Goal: Find contact information: Obtain details needed to contact an individual or organization

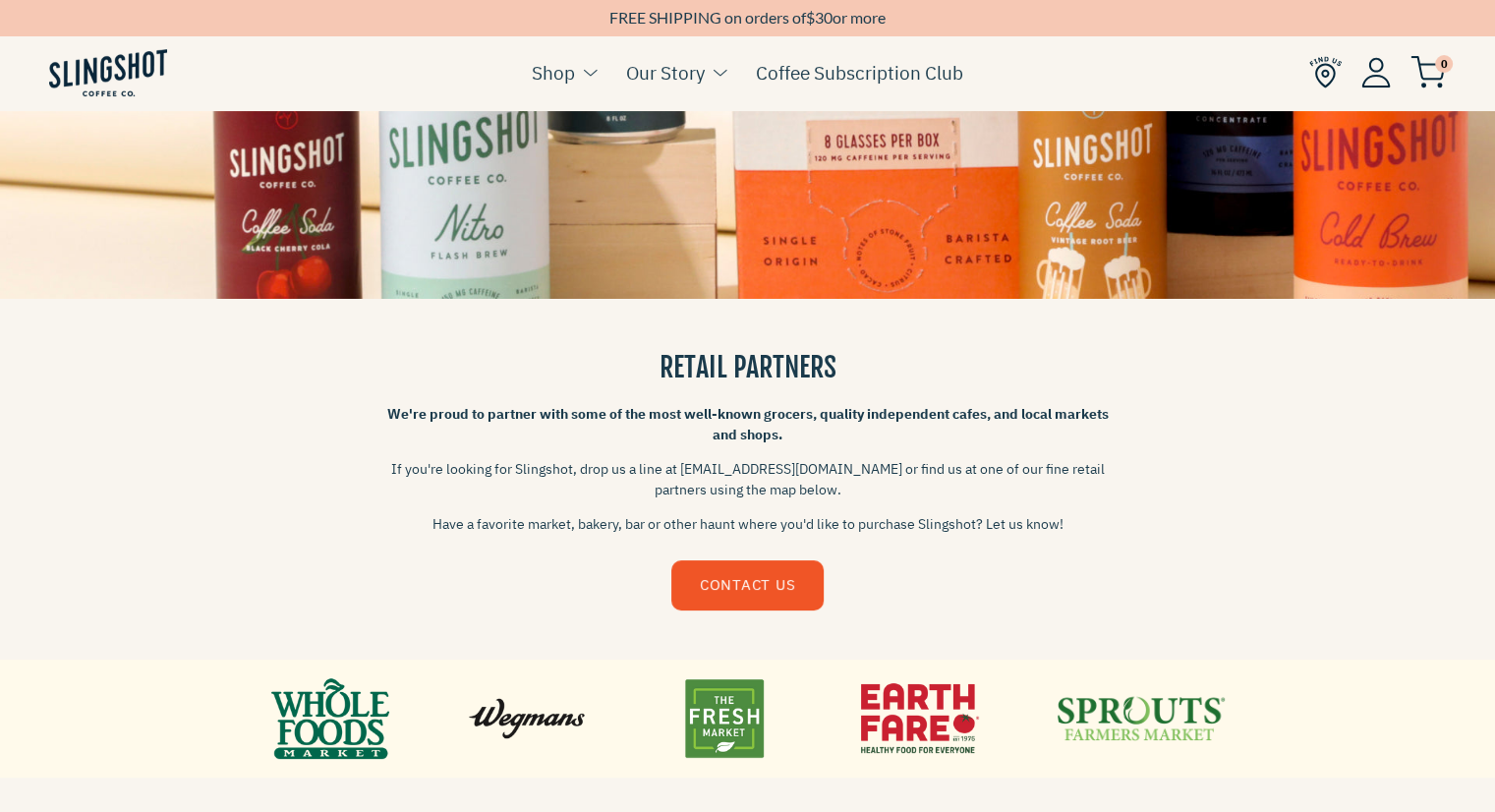
scroll to position [279, 0]
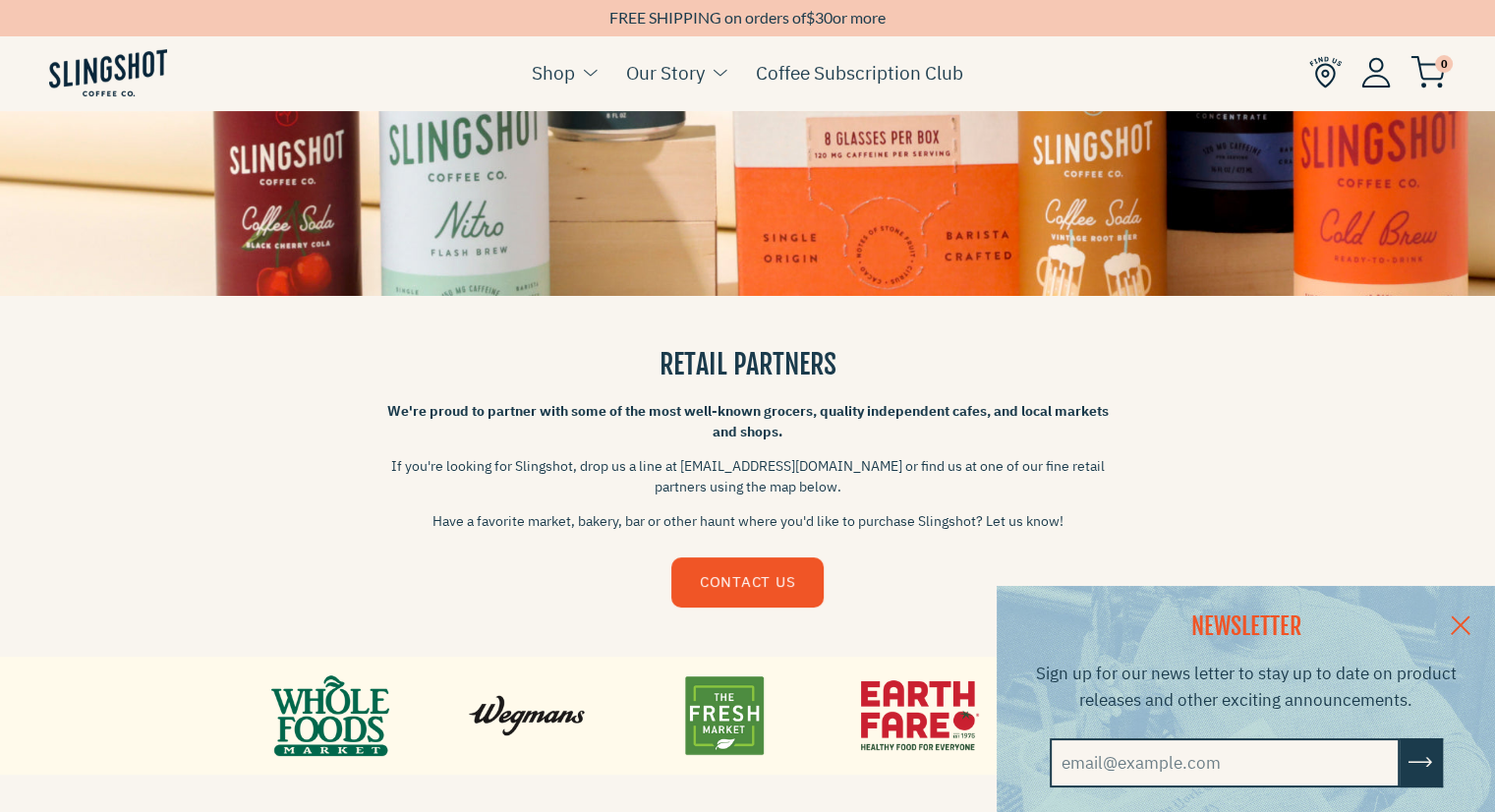
click at [1312, 463] on div "RETAIL PARTNERS We're proud to partner with some of the most well-known grocers…" at bounding box center [747, 476] width 1495 height 360
click at [1471, 618] on link at bounding box center [1460, 623] width 68 height 75
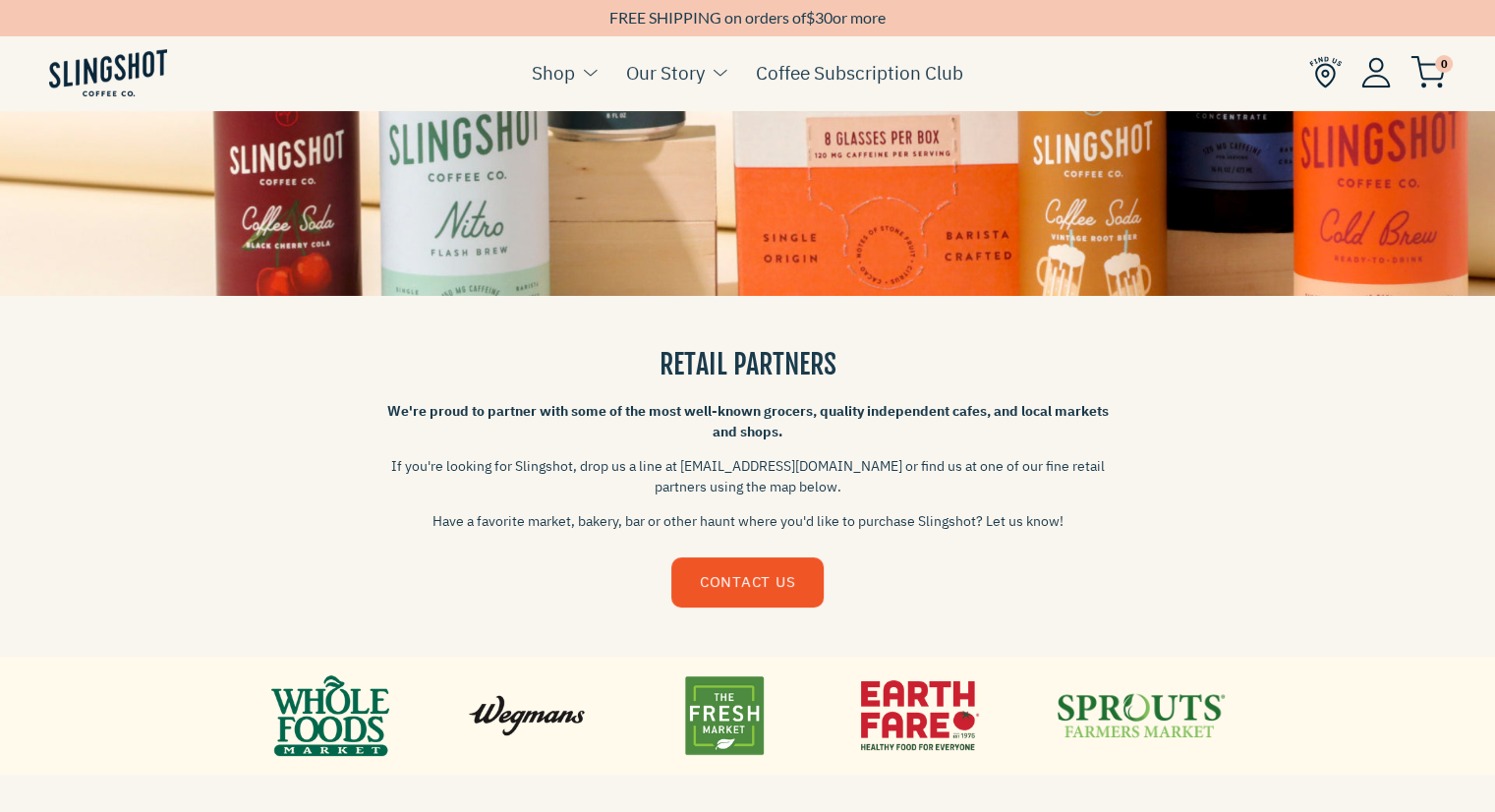
click at [763, 714] on link at bounding box center [723, 715] width 118 height 88
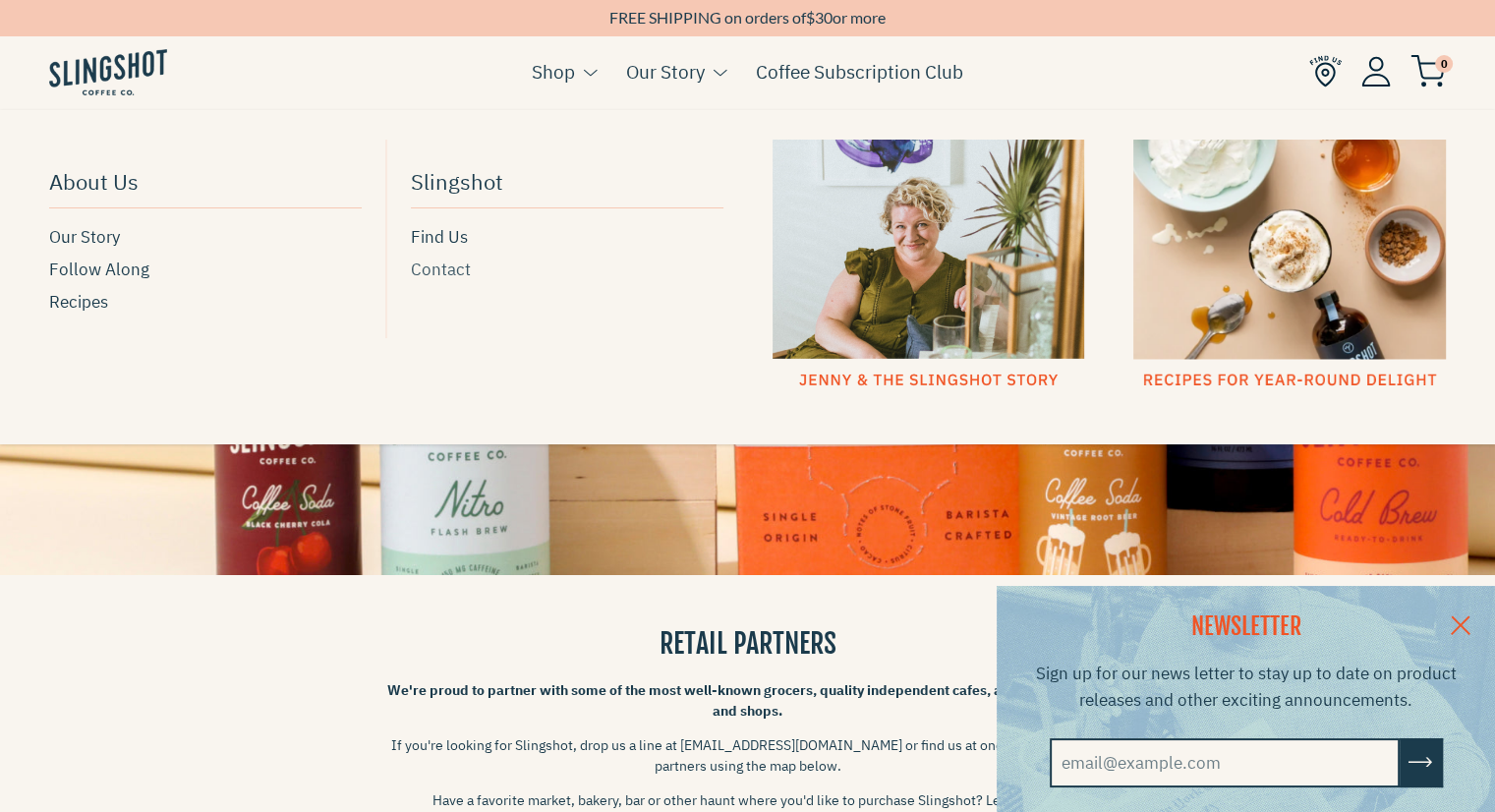
click at [454, 274] on span "Contact" at bounding box center [441, 269] width 60 height 27
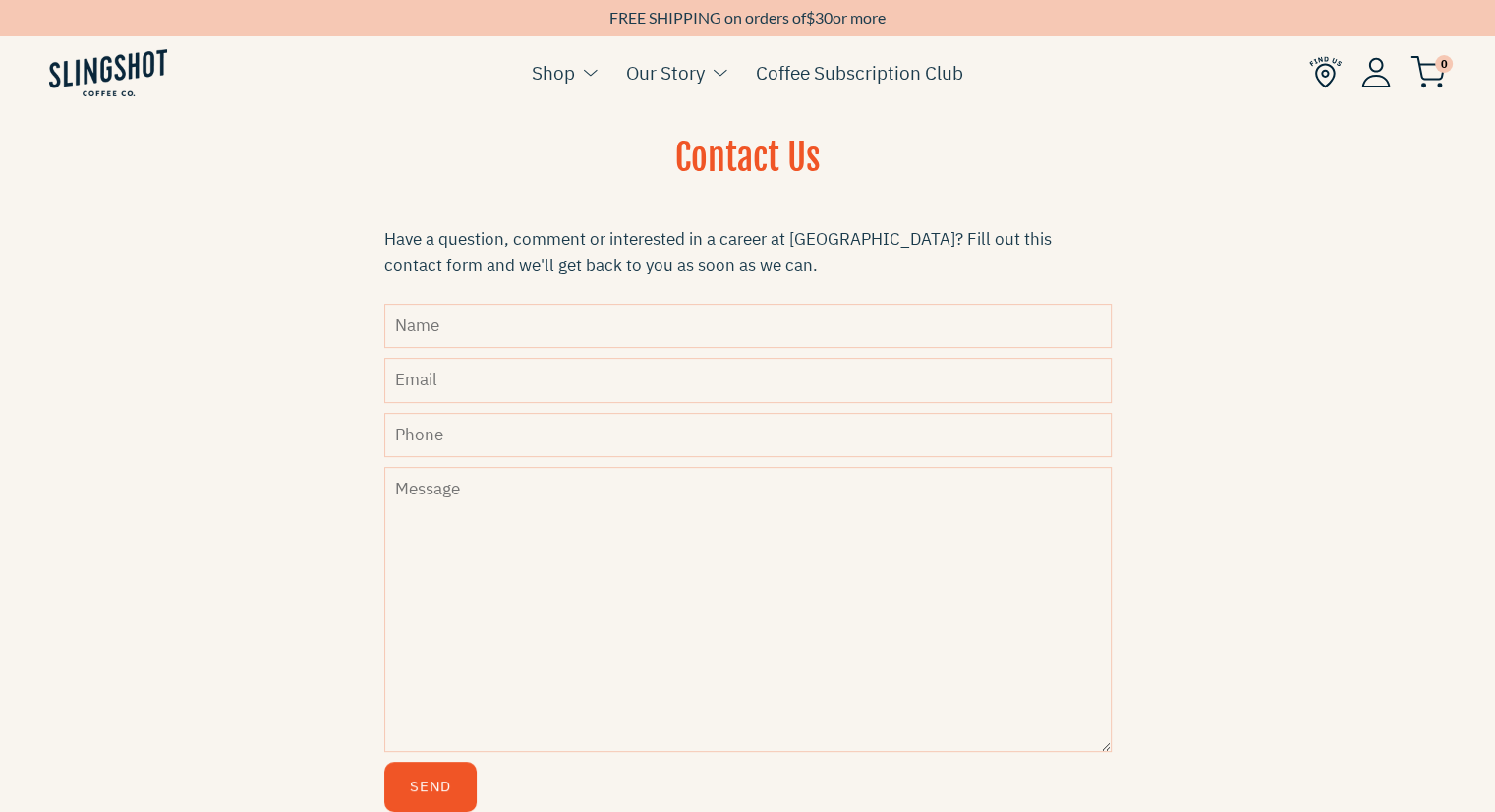
scroll to position [502, 0]
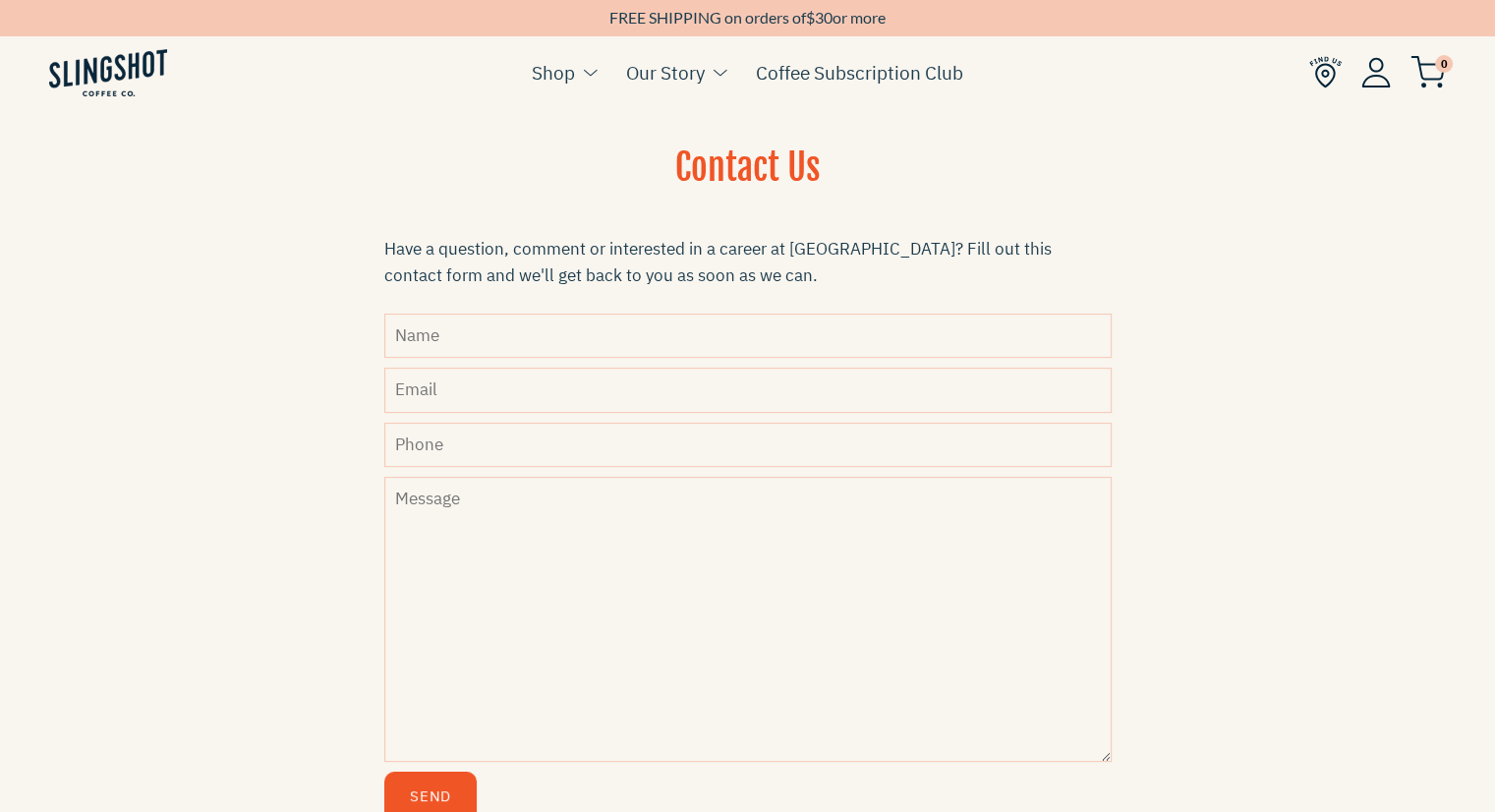
click at [421, 331] on input "Name" at bounding box center [748, 335] width 727 height 45
type input "Lynn"
type input "l"
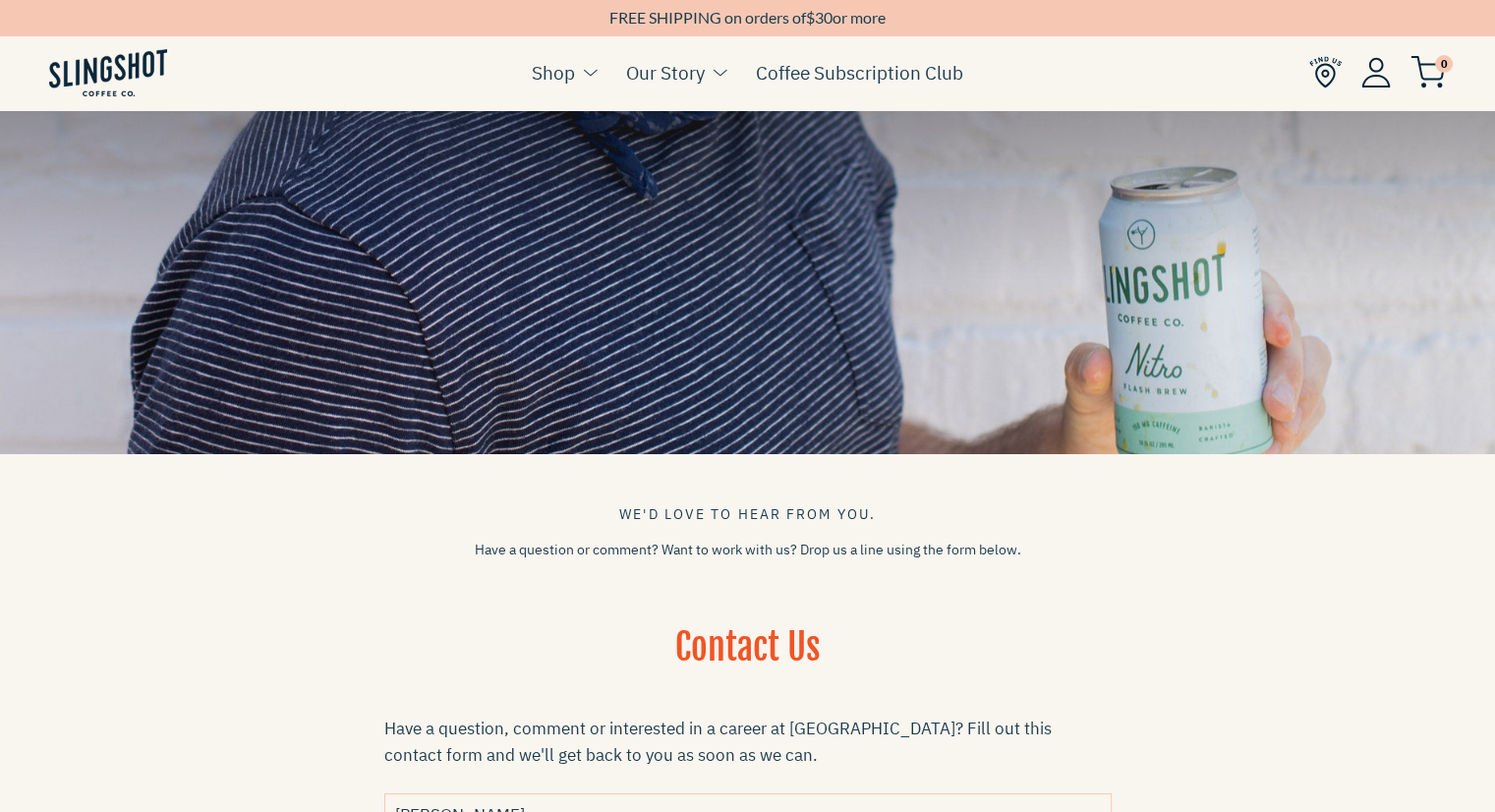
scroll to position [20, 0]
